Goal: Navigation & Orientation: Find specific page/section

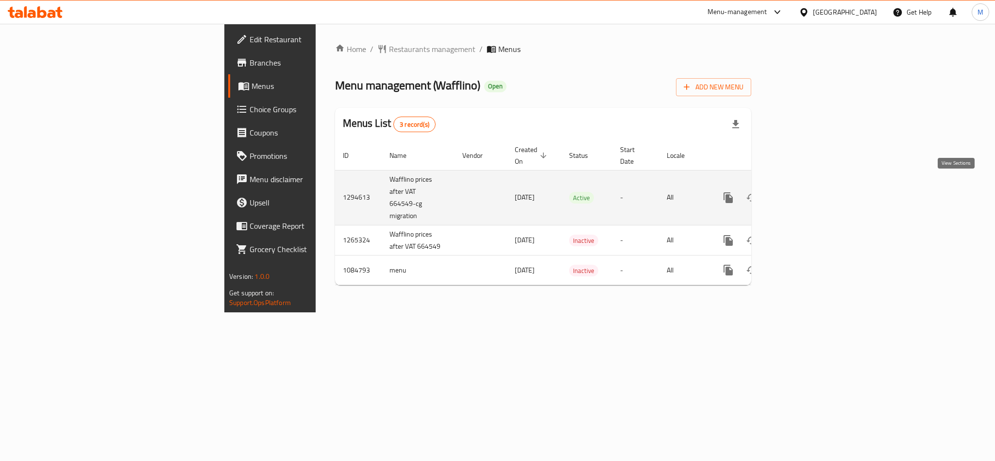
click at [804, 192] on icon "enhanced table" at bounding box center [799, 198] width 12 height 12
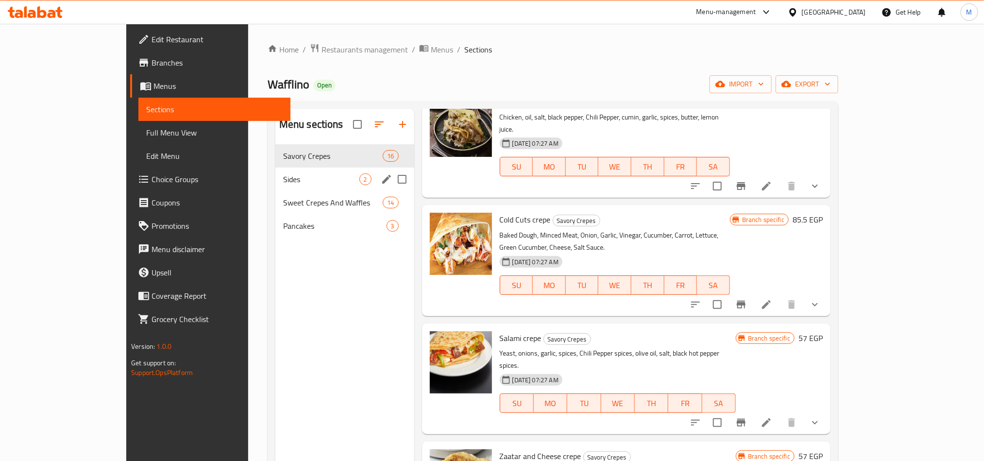
click at [283, 179] on span "Sides" at bounding box center [321, 179] width 76 height 12
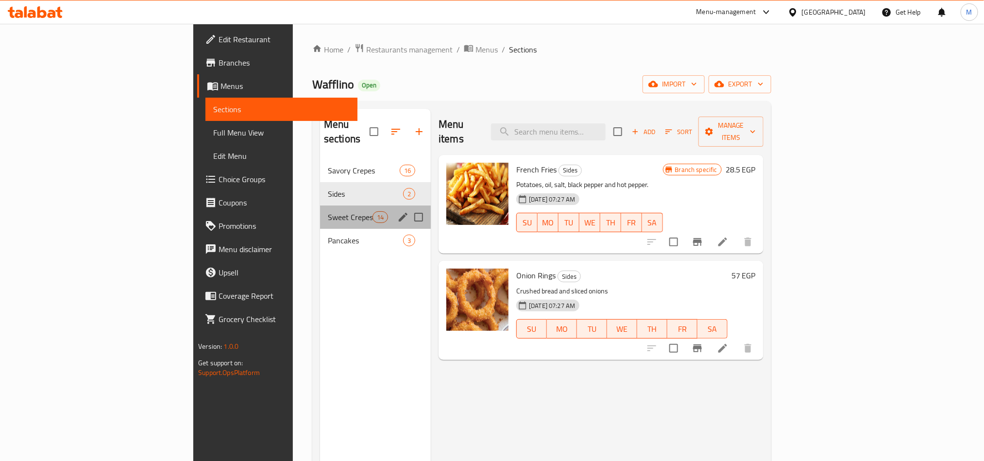
click at [320, 205] on div "Sweet Crepes And Waffles 14" at bounding box center [375, 216] width 111 height 23
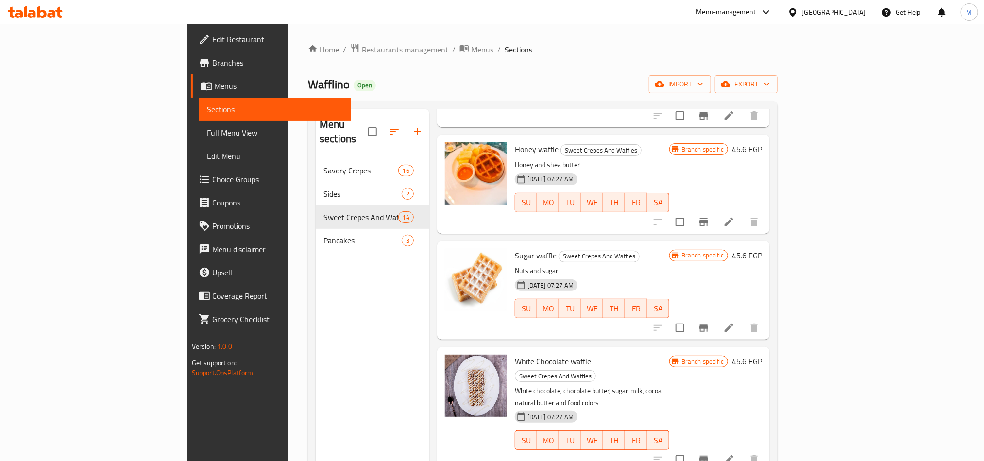
scroll to position [1047, 0]
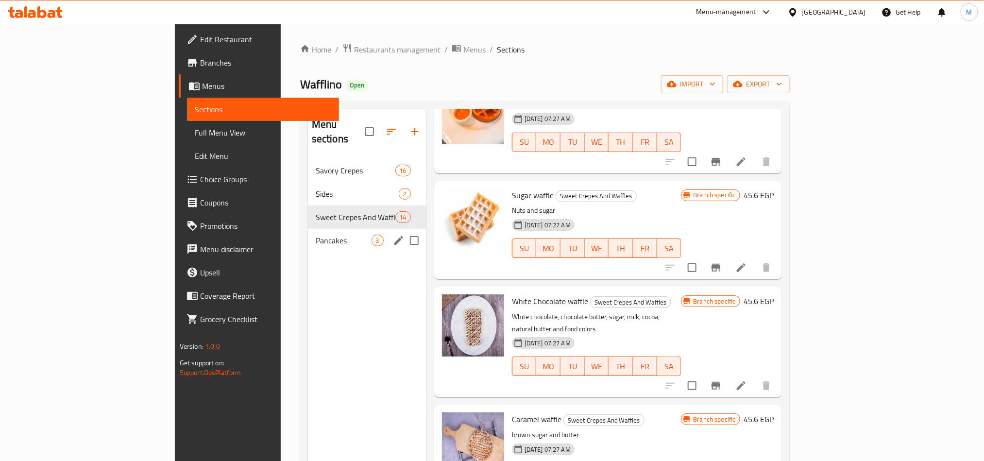
click at [316, 235] on span "Pancakes" at bounding box center [344, 241] width 56 height 12
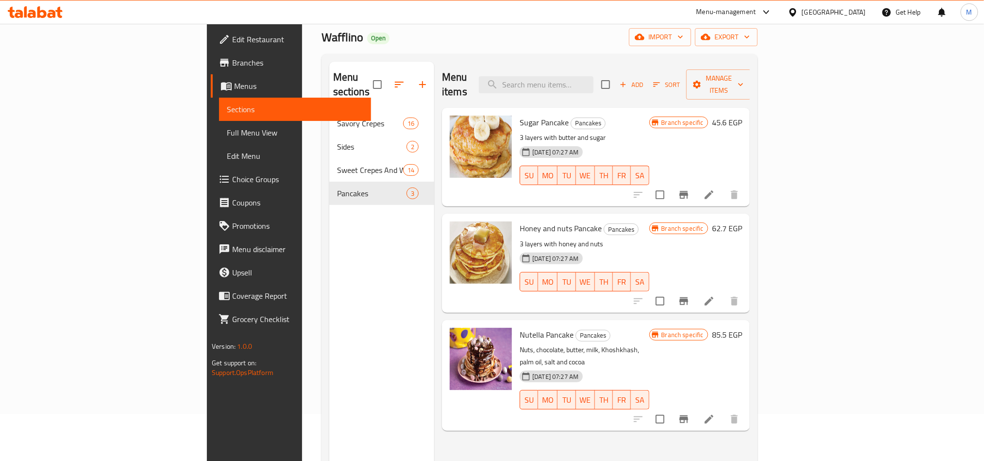
scroll to position [73, 0]
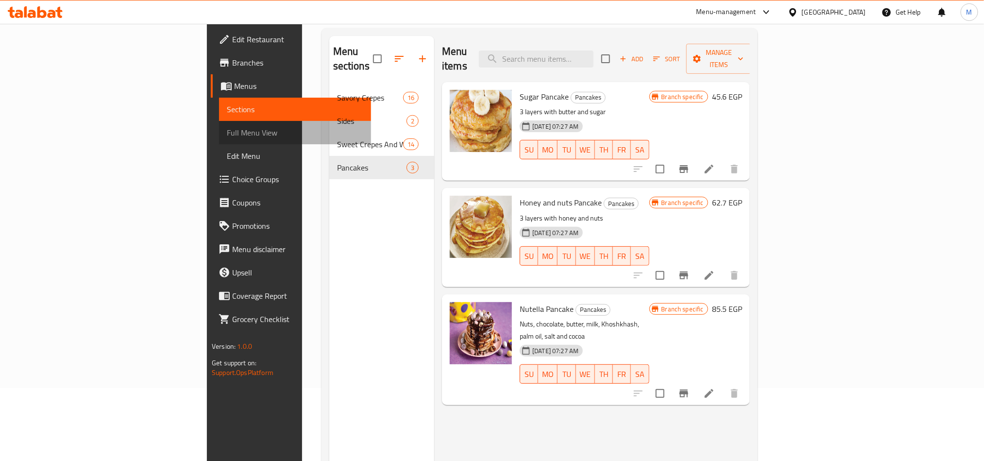
click at [227, 130] on span "Full Menu View" at bounding box center [295, 133] width 136 height 12
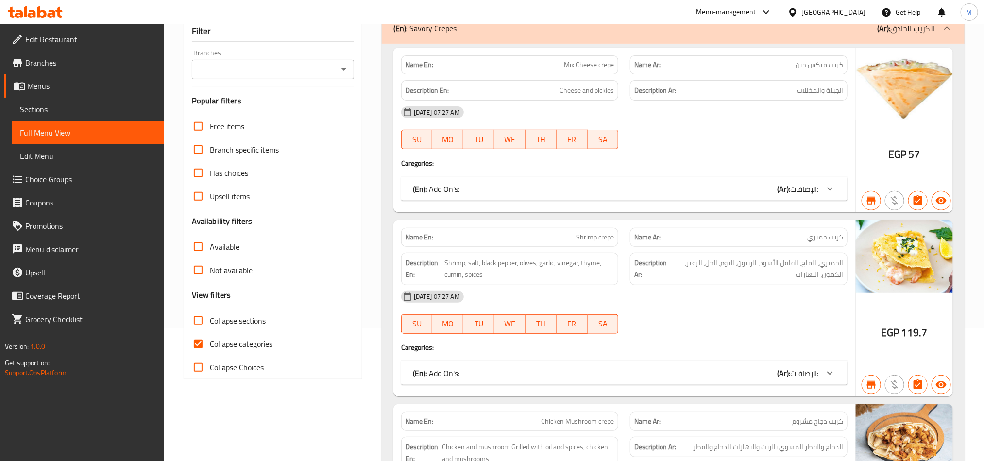
scroll to position [146, 0]
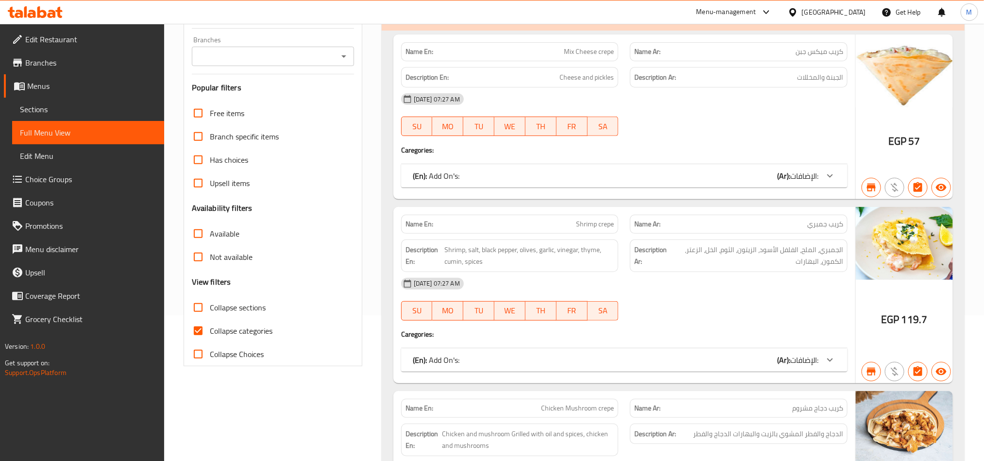
click at [197, 357] on input "Collapse Choices" at bounding box center [197, 353] width 23 height 23
checkbox input "true"
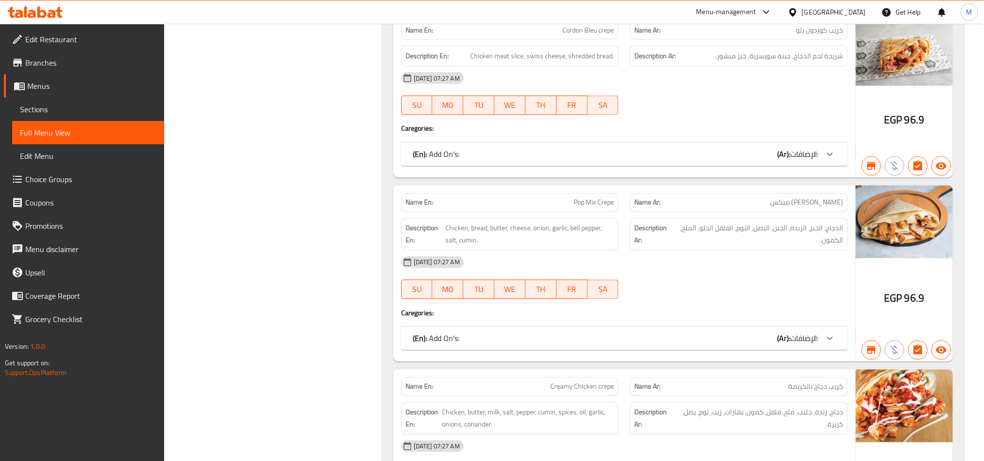
scroll to position [0, 0]
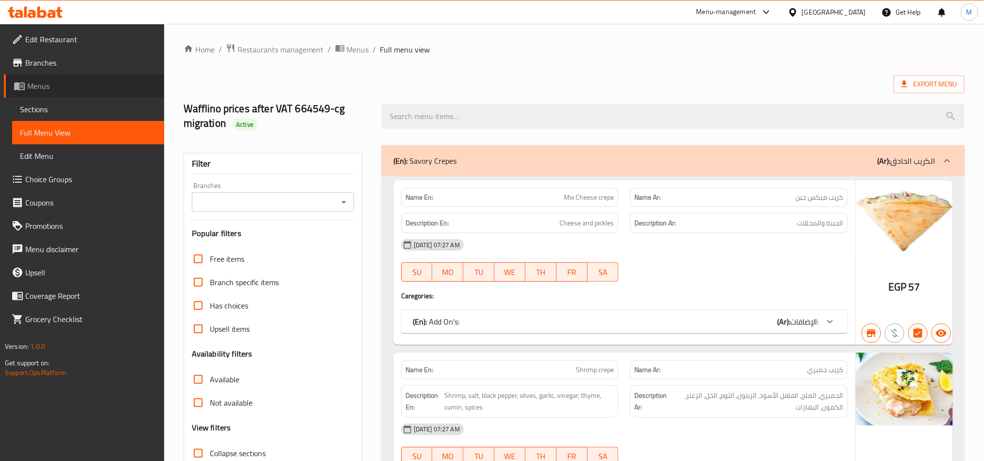
click at [51, 90] on span "Menus" at bounding box center [91, 86] width 129 height 12
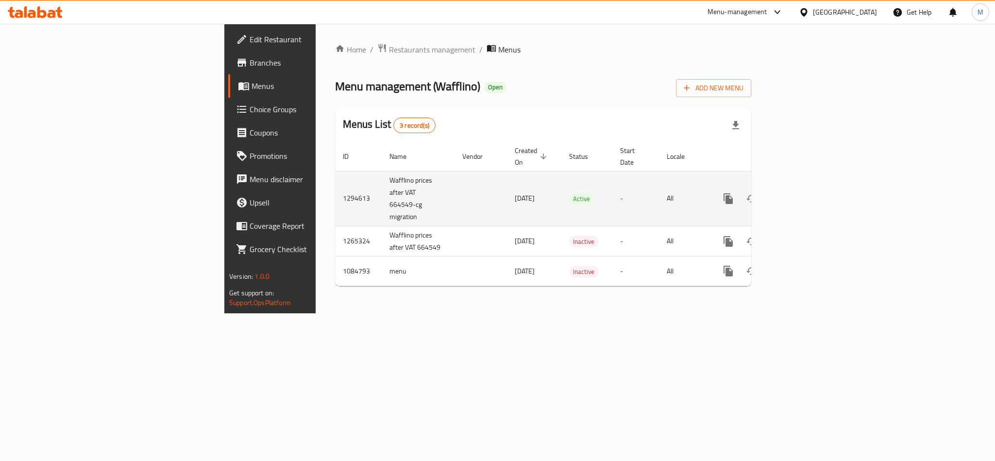
click at [804, 193] on icon "enhanced table" at bounding box center [799, 199] width 12 height 12
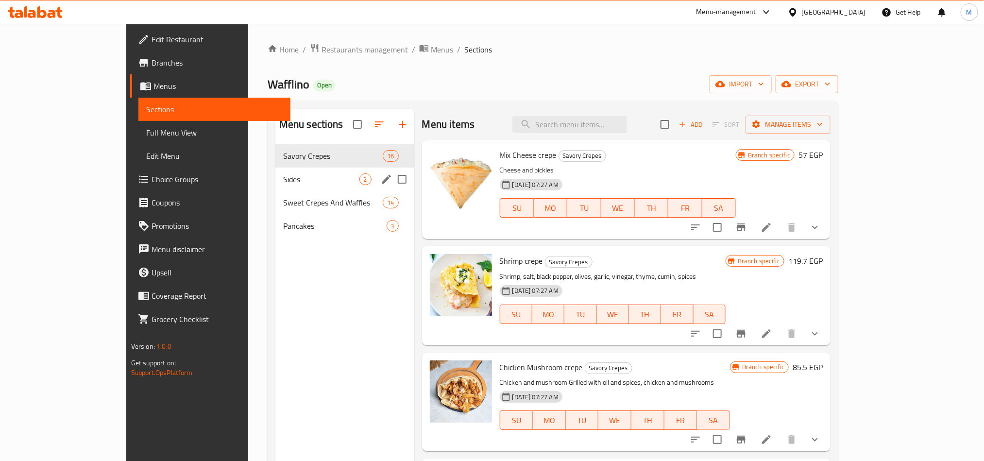
click at [286, 188] on div "Sides 2" at bounding box center [344, 179] width 139 height 23
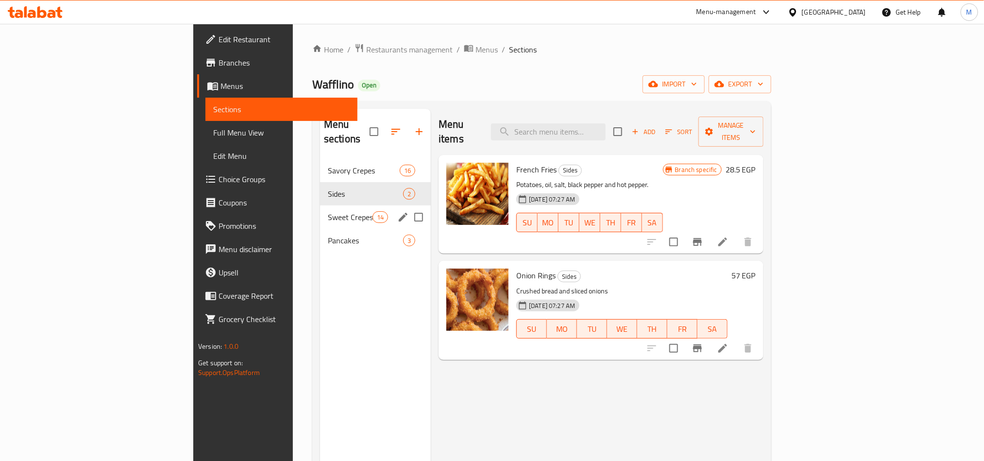
click at [320, 205] on div "Sweet Crepes And Waffles 14" at bounding box center [375, 216] width 111 height 23
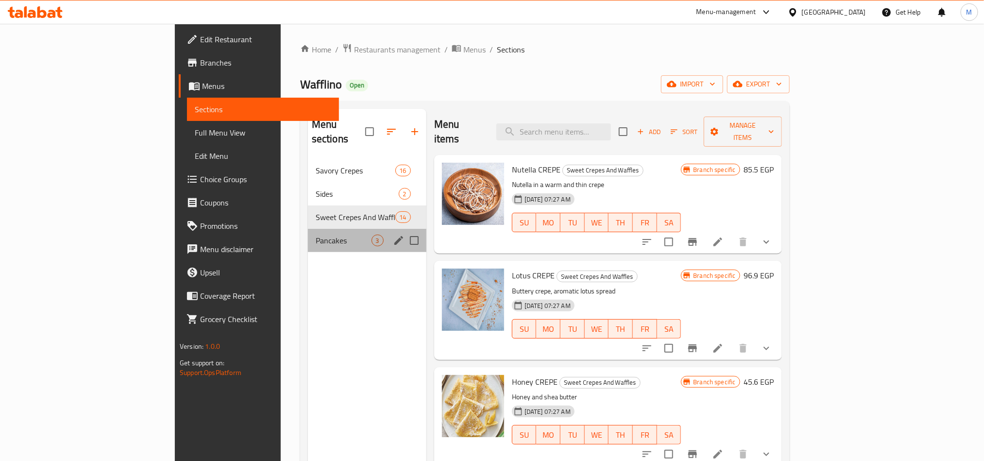
click at [316, 235] on span "Pancakes" at bounding box center [344, 241] width 56 height 12
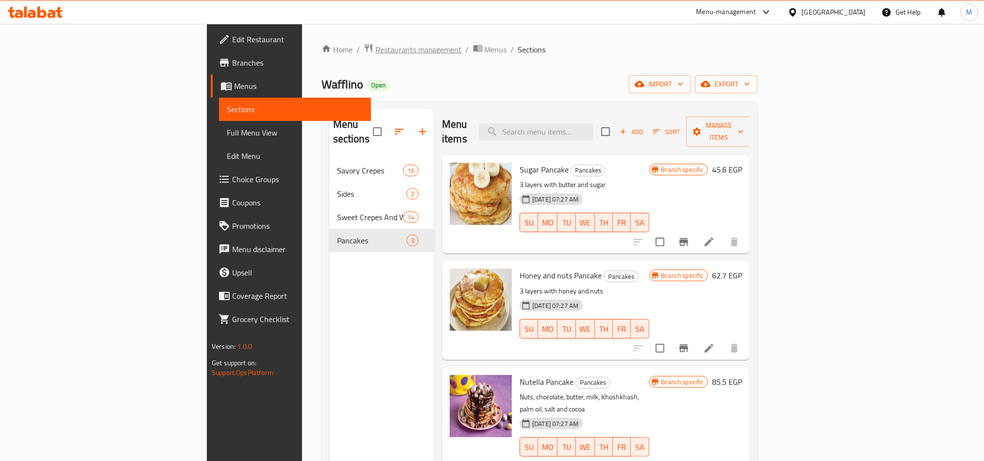
click at [375, 54] on span "Restaurants management" at bounding box center [418, 50] width 86 height 12
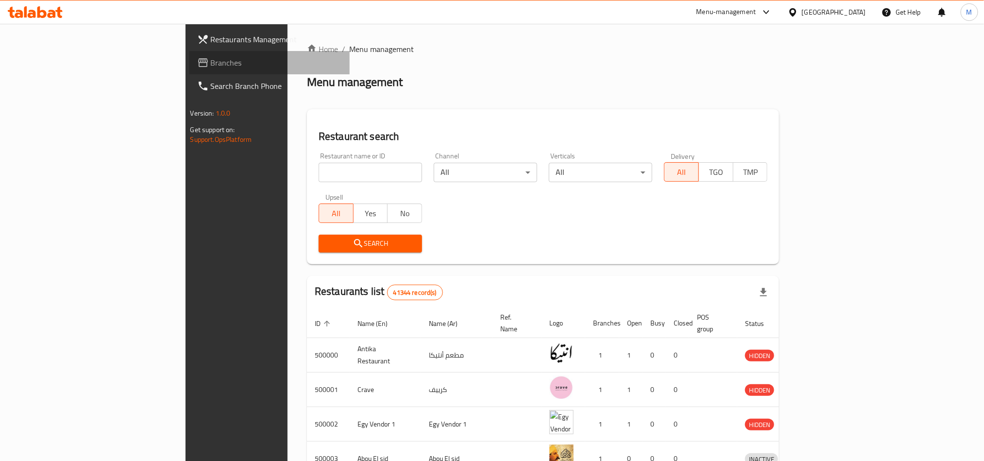
click at [211, 63] on span "Branches" at bounding box center [276, 63] width 131 height 12
